Goal: Task Accomplishment & Management: Use online tool/utility

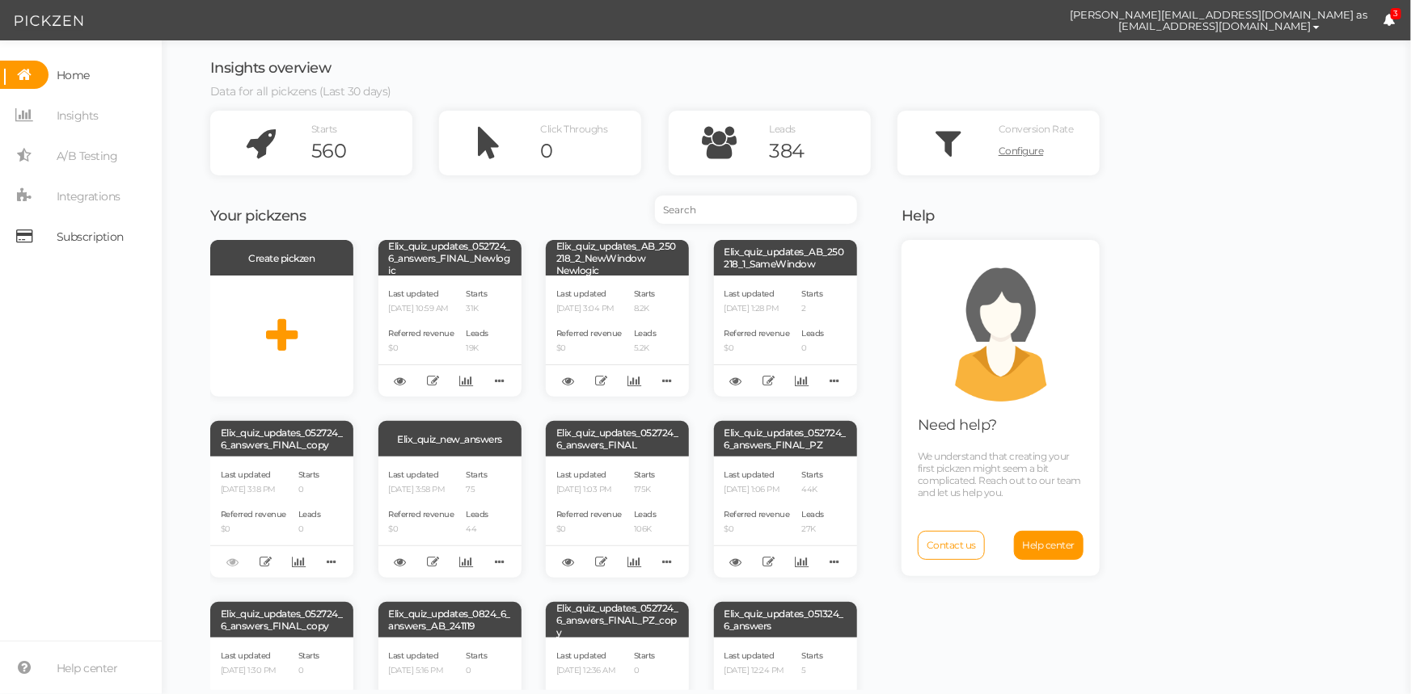
click at [64, 243] on span "Subscription" at bounding box center [90, 237] width 67 height 26
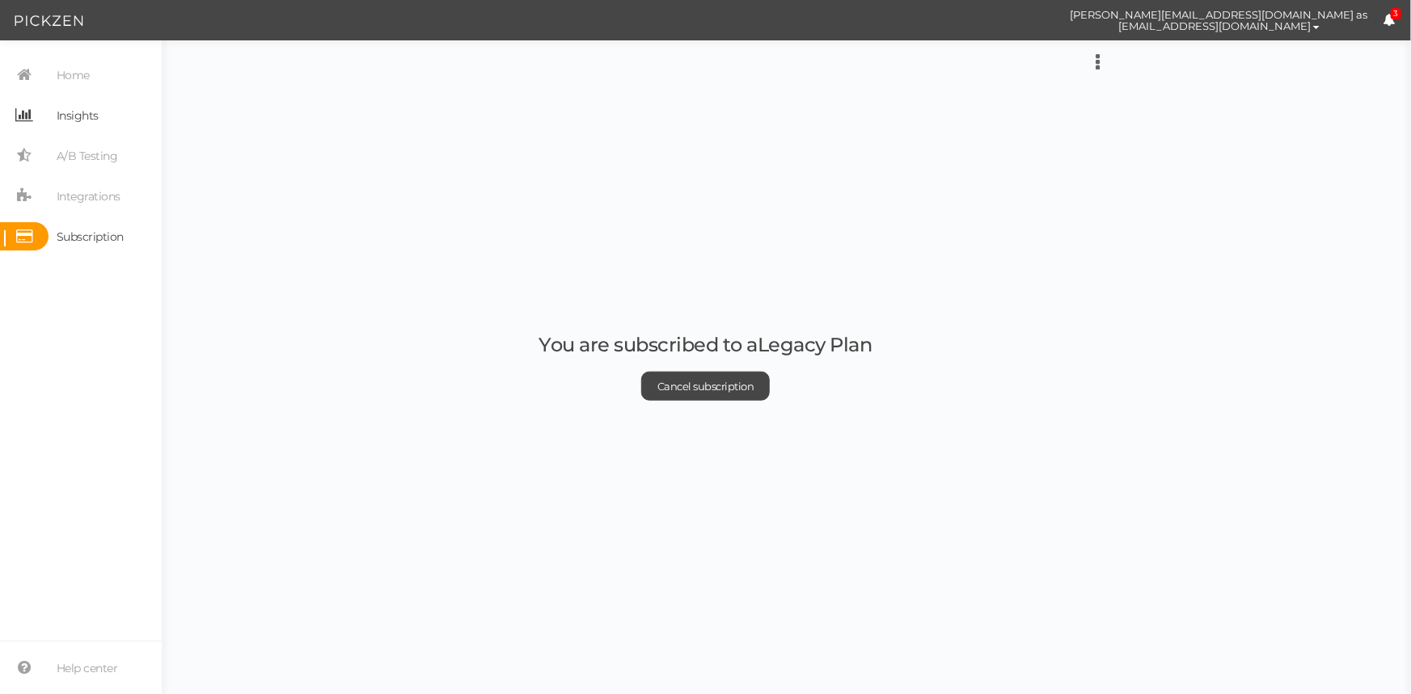
click at [78, 121] on span "Insights" at bounding box center [78, 116] width 42 height 26
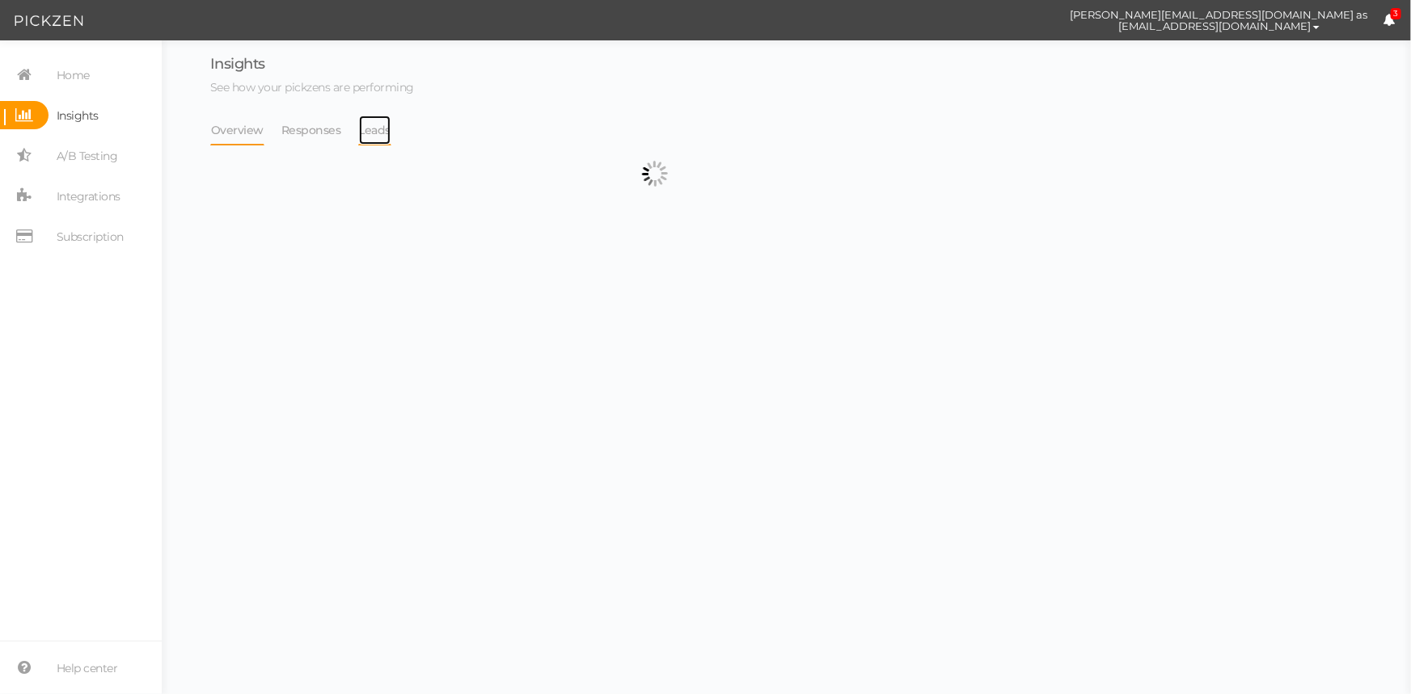
click at [358, 137] on link "Leads" at bounding box center [375, 130] width 34 height 31
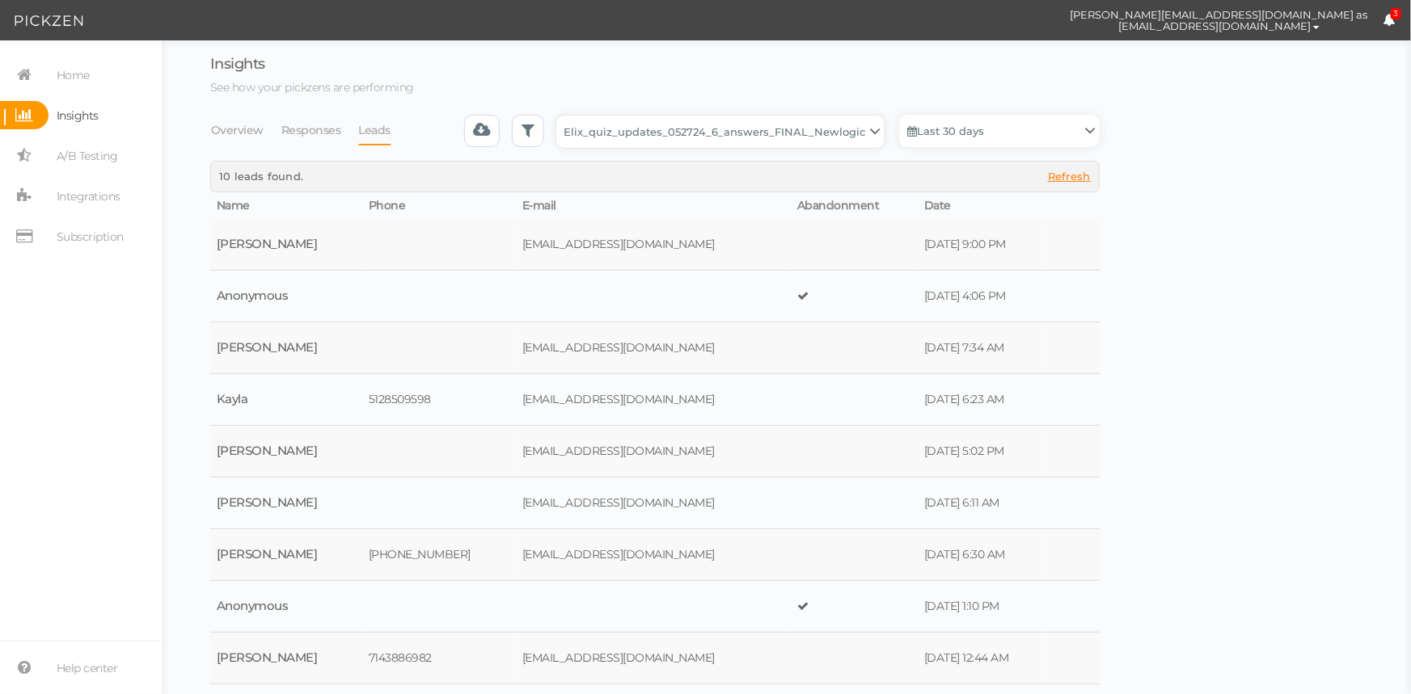
click at [603, 135] on select "Backup_2020010 backup_20200106 Elix Quiz PopUp Elix_quiz Elix_quiz [OLD] Elix_q…" at bounding box center [720, 132] width 328 height 32
select select "4896"
click at [561, 116] on select "Backup_2020010 backup_20200106 Elix Quiz PopUp Elix_quiz Elix_quiz [OLD] Elix_q…" at bounding box center [720, 132] width 328 height 32
select select "4896"
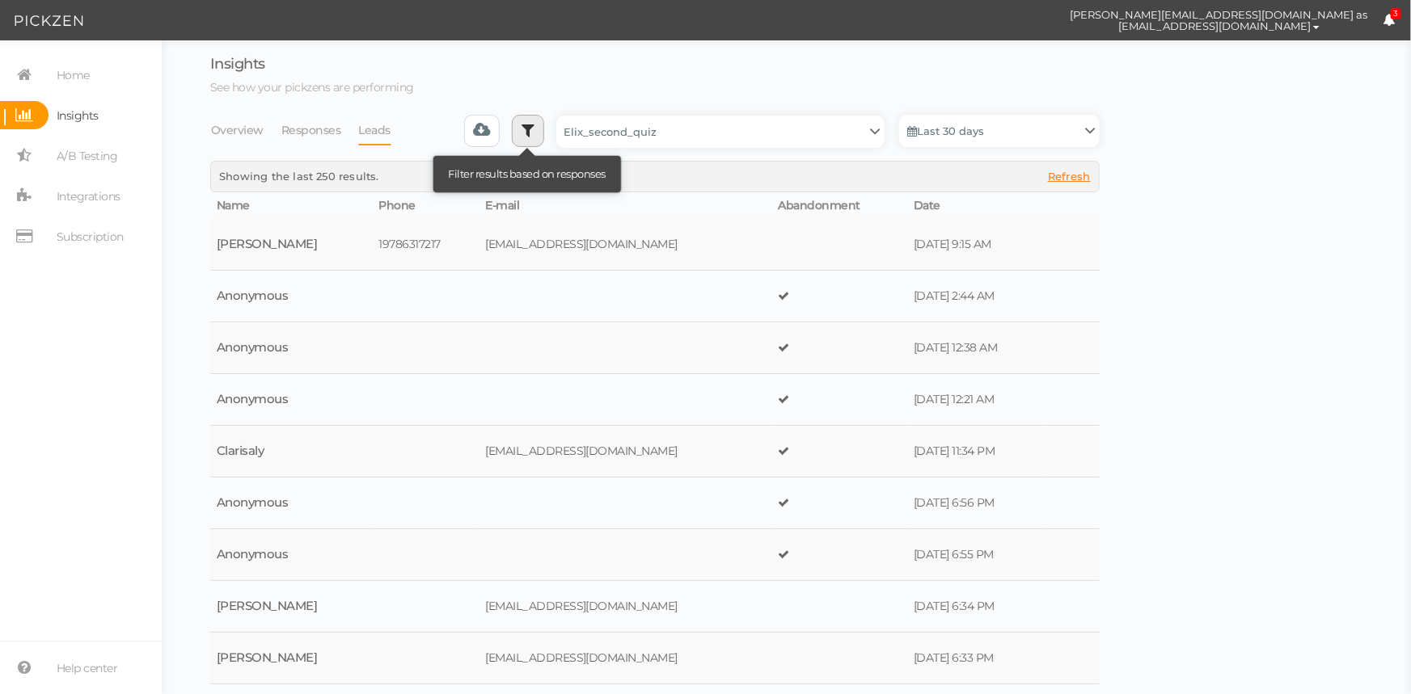
click at [534, 136] on icon at bounding box center [527, 130] width 13 height 16
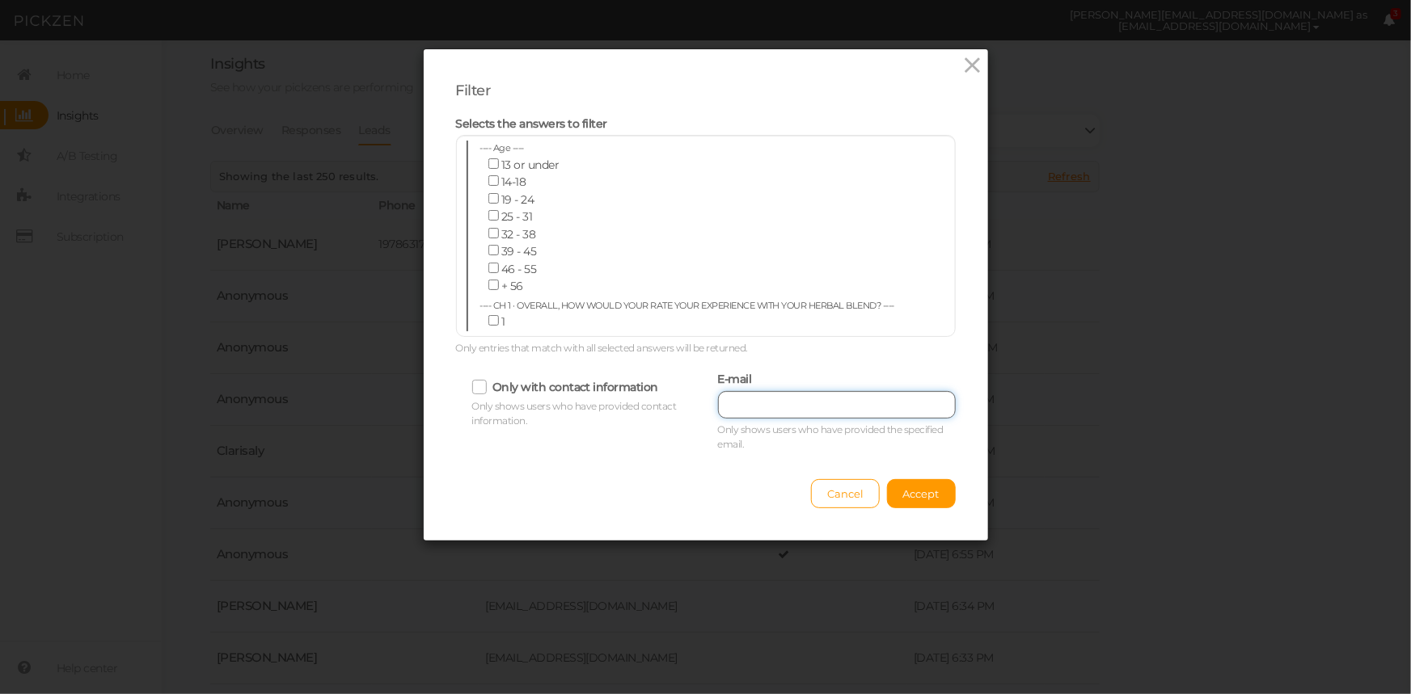
click at [758, 391] on input "text" at bounding box center [837, 404] width 238 height 27
paste input "[EMAIL_ADDRESS][DOMAIN_NAME]"
type input "[EMAIL_ADDRESS][DOMAIN_NAME]"
click at [930, 491] on span "Accept" at bounding box center [921, 494] width 36 height 13
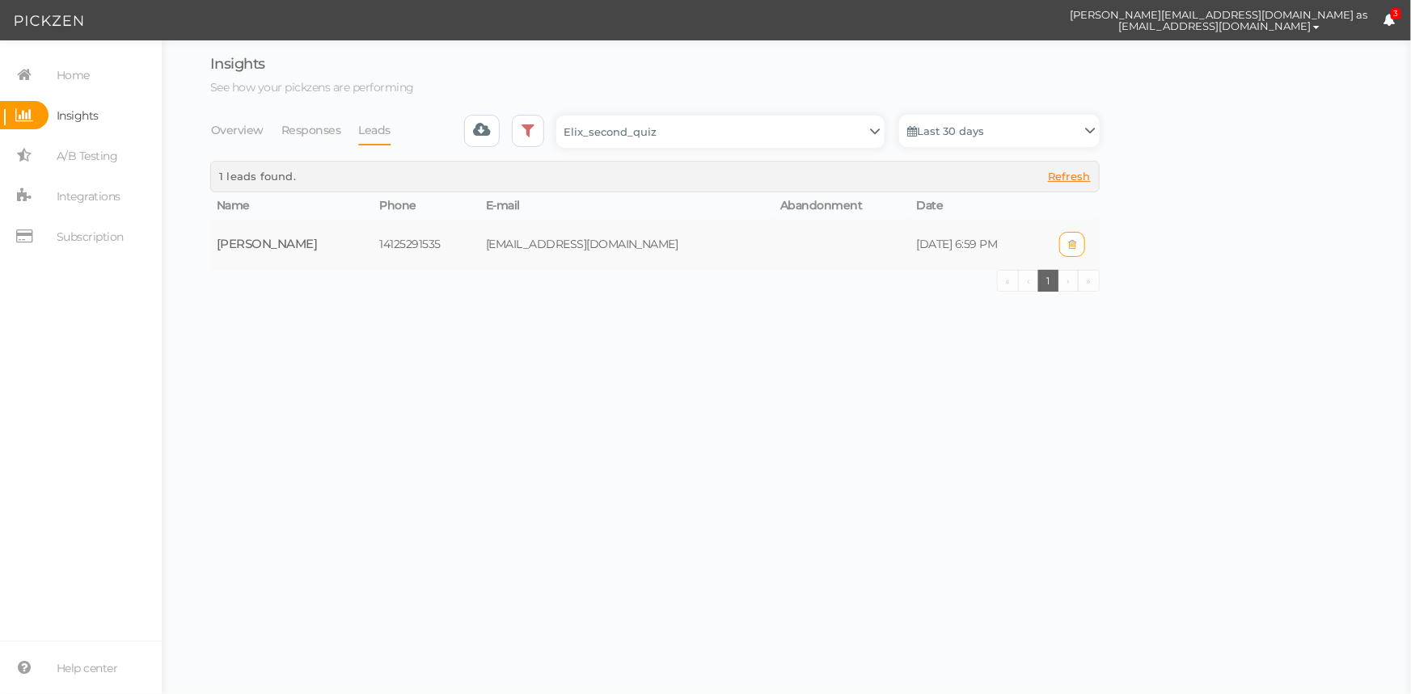
click at [694, 264] on td "[EMAIL_ADDRESS][DOMAIN_NAME]" at bounding box center [626, 244] width 294 height 51
